Goal: Find specific page/section: Find specific page/section

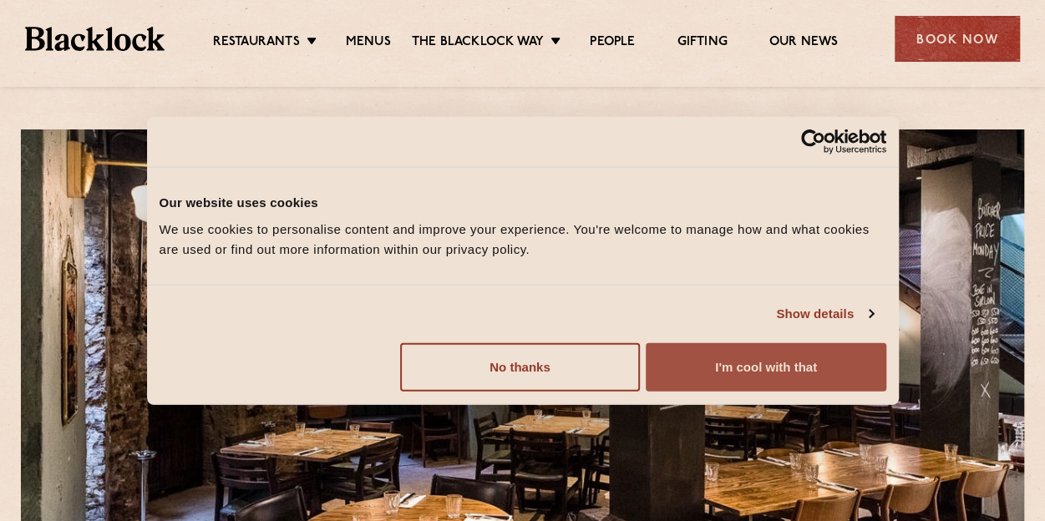
click at [762, 373] on button "I'm cool with that" at bounding box center [766, 366] width 240 height 48
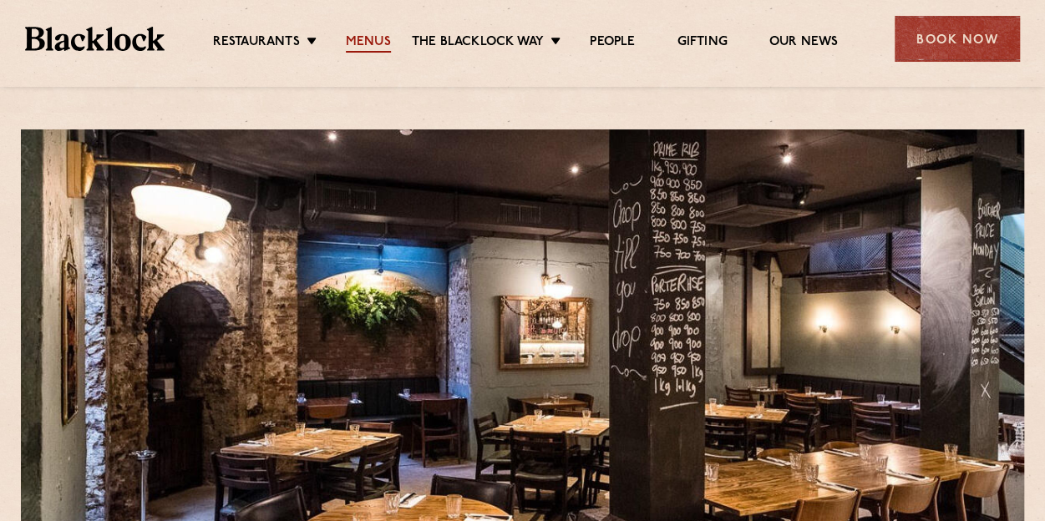
click at [371, 39] on link "Menus" at bounding box center [368, 43] width 45 height 18
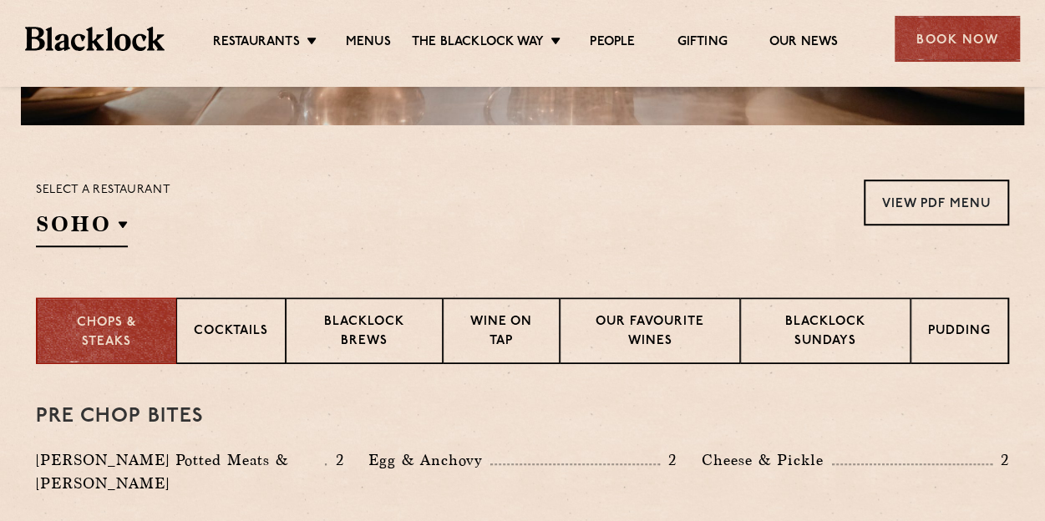
scroll to position [501, 0]
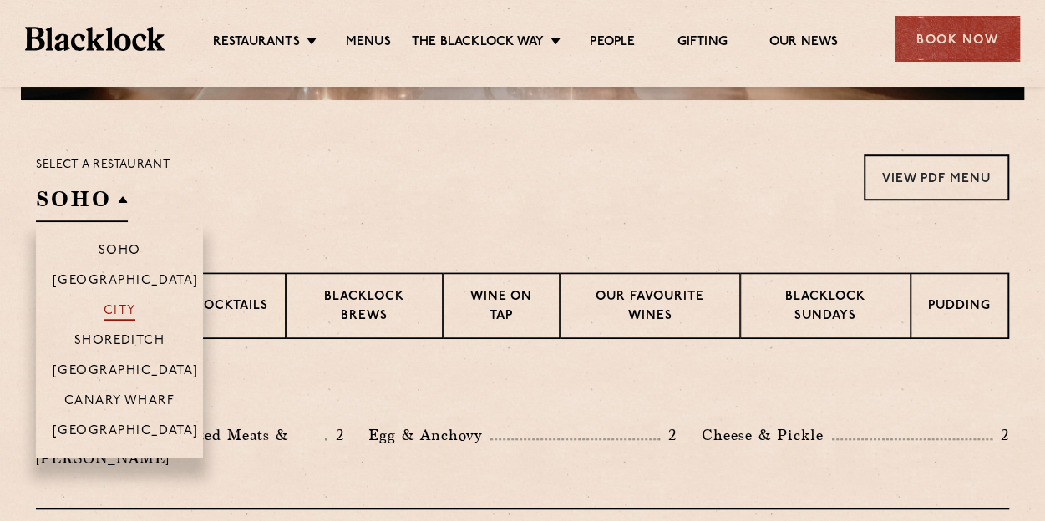
click at [117, 309] on p "City" at bounding box center [120, 312] width 33 height 17
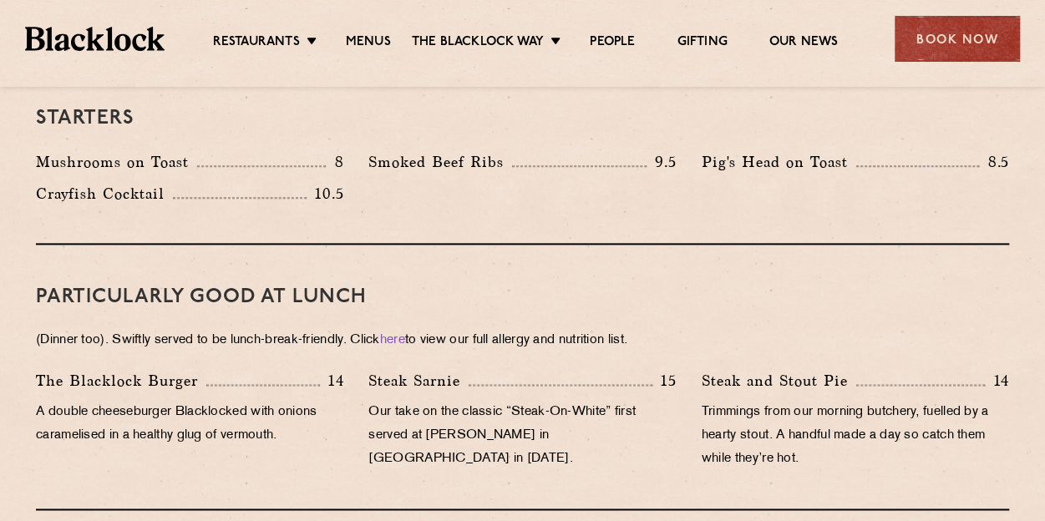
scroll to position [919, 0]
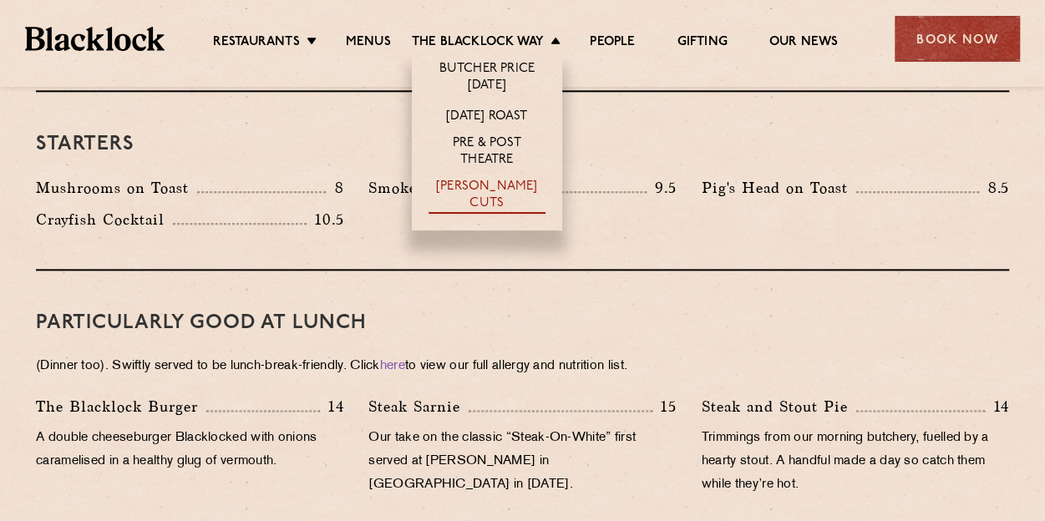
click at [484, 190] on link "[PERSON_NAME] Cuts" at bounding box center [486, 196] width 117 height 35
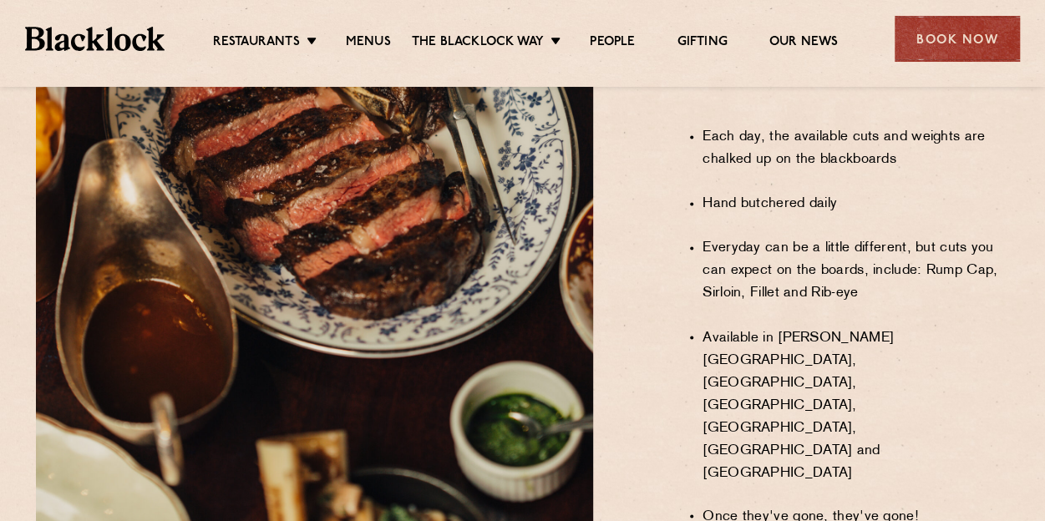
scroll to position [1336, 0]
